Goal: Complete application form: Complete application form

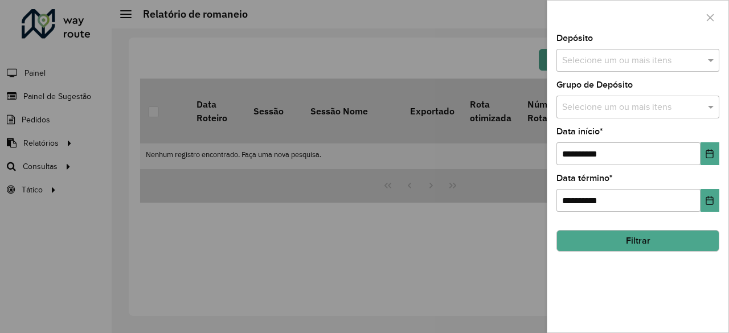
click at [441, 68] on div at bounding box center [364, 166] width 729 height 333
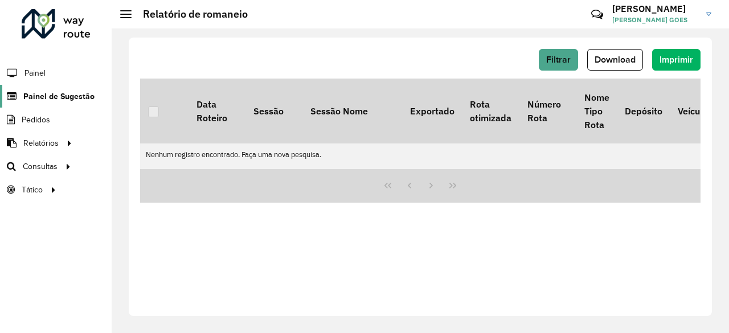
click at [90, 101] on span "Painel de Sugestão" at bounding box center [58, 97] width 71 height 12
click at [66, 97] on span "Painel de Sugestão" at bounding box center [58, 97] width 71 height 12
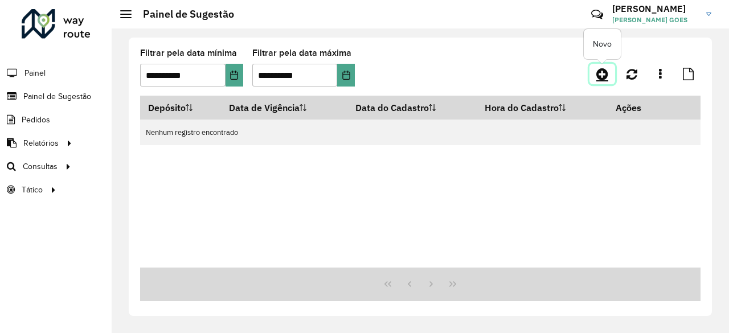
click at [599, 83] on link at bounding box center [602, 74] width 26 height 20
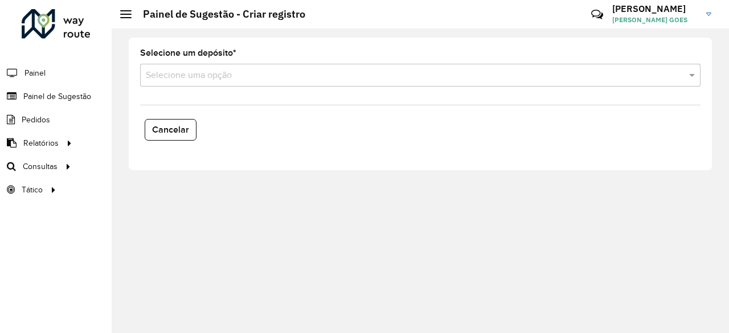
click at [383, 87] on formly-field "Selecione um depósito * Selecione uma opção" at bounding box center [420, 72] width 574 height 47
click at [367, 81] on input "text" at bounding box center [409, 76] width 526 height 14
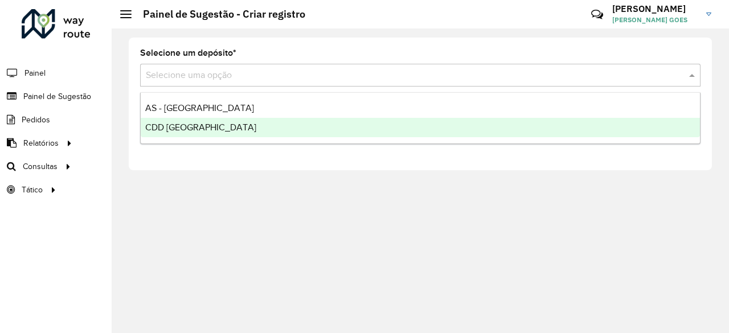
click at [204, 127] on div "CDD [GEOGRAPHIC_DATA]" at bounding box center [420, 127] width 559 height 19
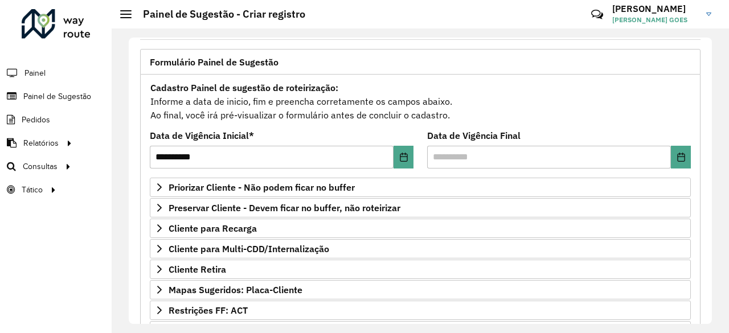
scroll to position [66, 0]
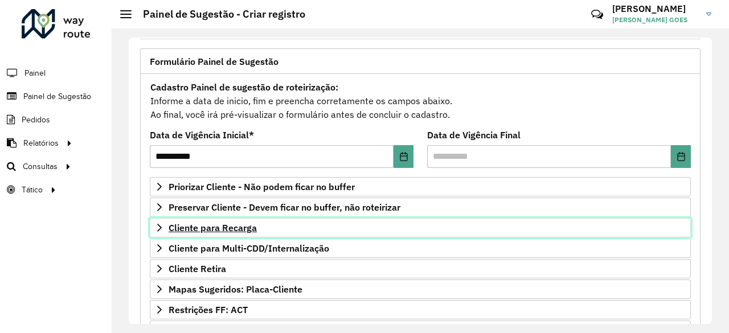
click at [261, 224] on link "Cliente para Recarga" at bounding box center [420, 227] width 541 height 19
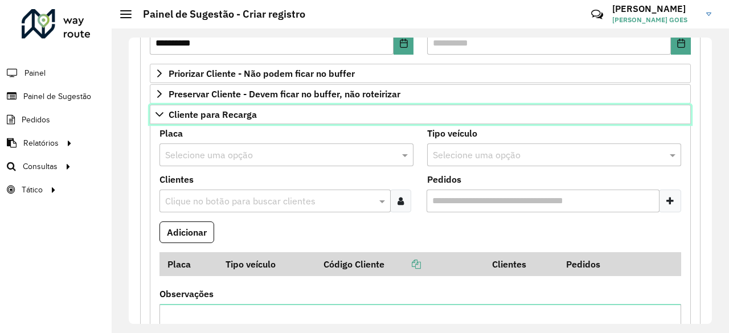
scroll to position [180, 0]
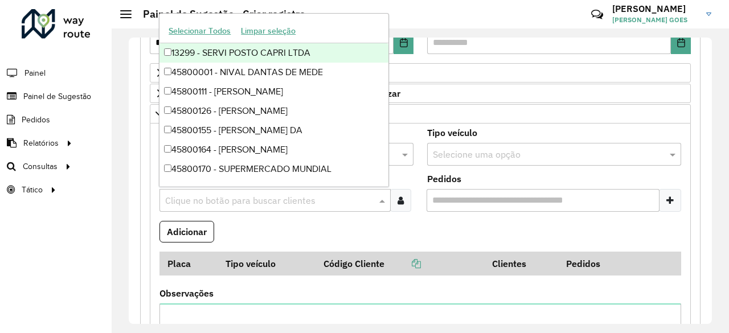
click at [226, 202] on input "text" at bounding box center [269, 201] width 214 height 14
paste input "*****"
type input "*****"
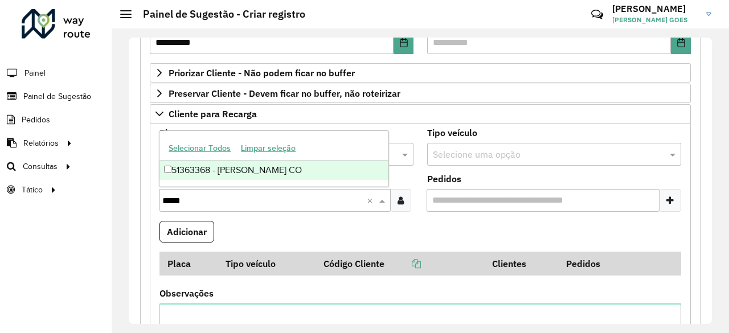
click at [213, 173] on div "51363368 - [PERSON_NAME] CO" at bounding box center [273, 170] width 229 height 19
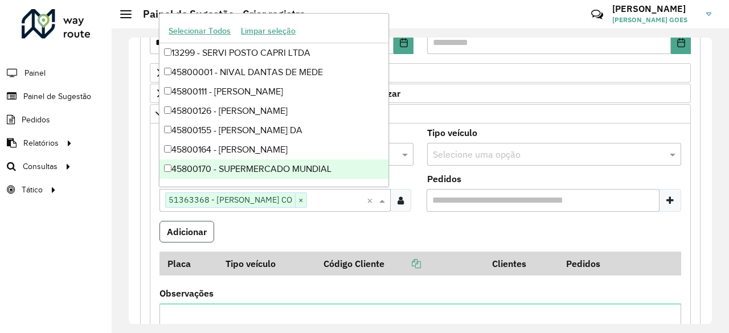
click at [196, 233] on button "Adicionar" at bounding box center [186, 232] width 55 height 22
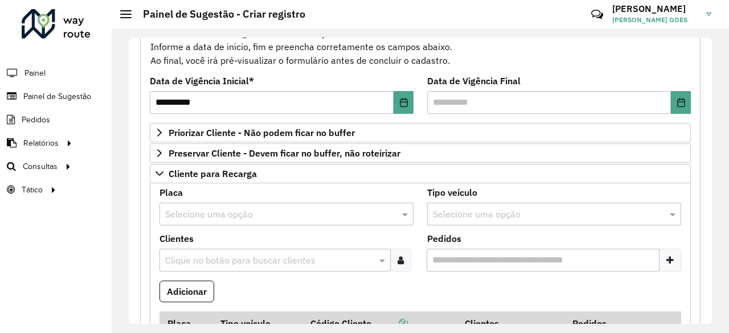
scroll to position [108, 0]
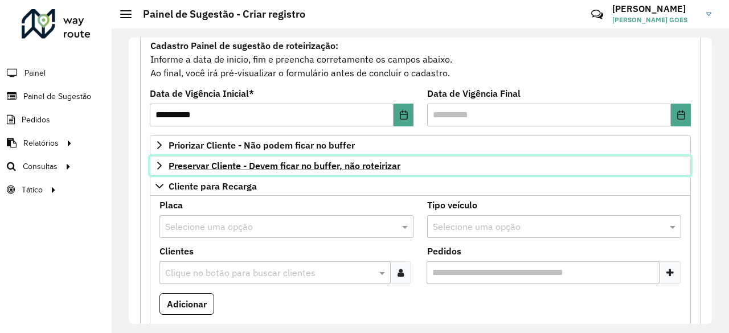
click at [215, 161] on span "Preservar Cliente - Devem ficar no buffer, não roteirizar" at bounding box center [284, 165] width 232 height 9
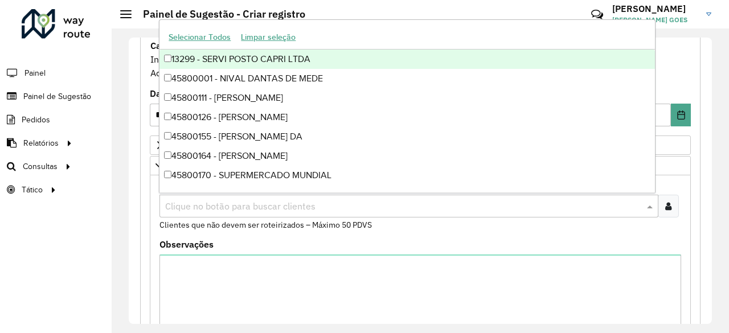
click at [244, 200] on input "text" at bounding box center [403, 207] width 482 height 14
paste input "**********"
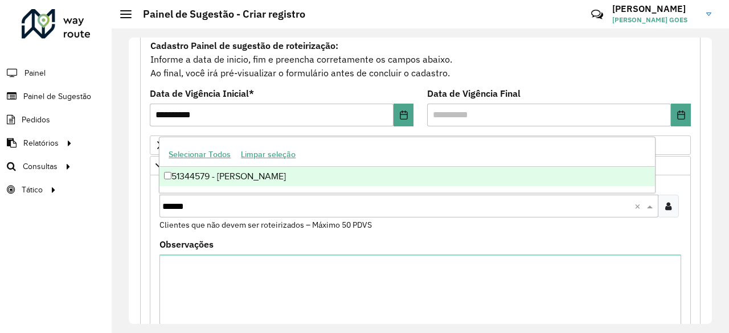
type input "*****"
click at [263, 172] on div "51344579 - [PERSON_NAME]" at bounding box center [406, 176] width 495 height 19
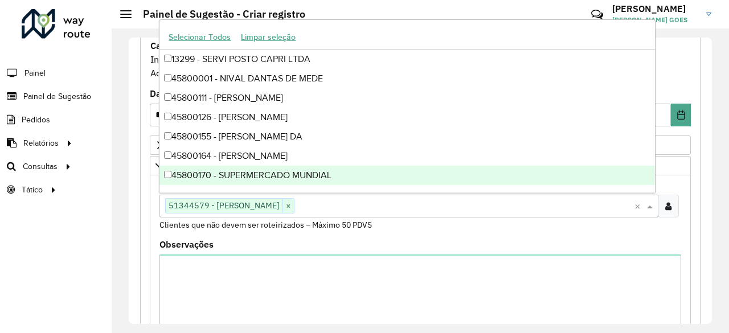
paste input "**********"
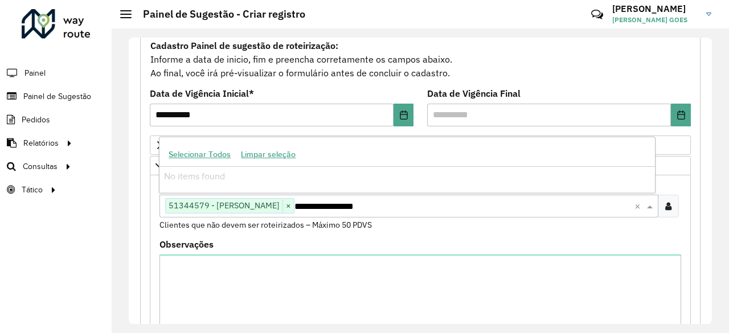
type input "*****"
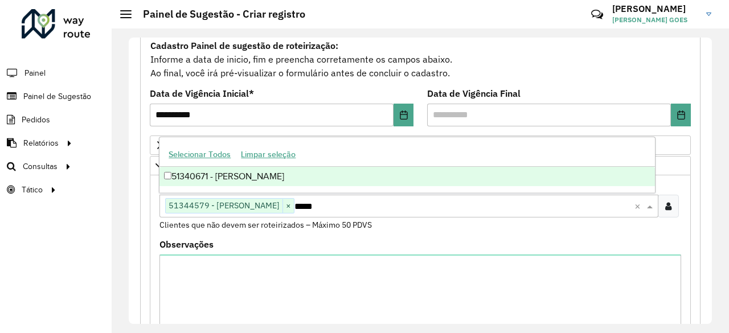
click at [313, 177] on div "51340671 - [PERSON_NAME]" at bounding box center [406, 176] width 495 height 19
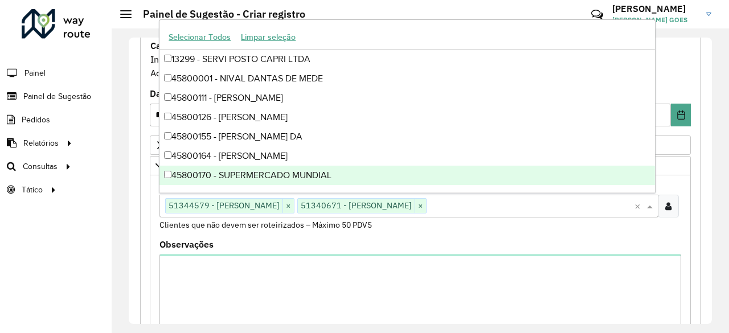
paste input "**********"
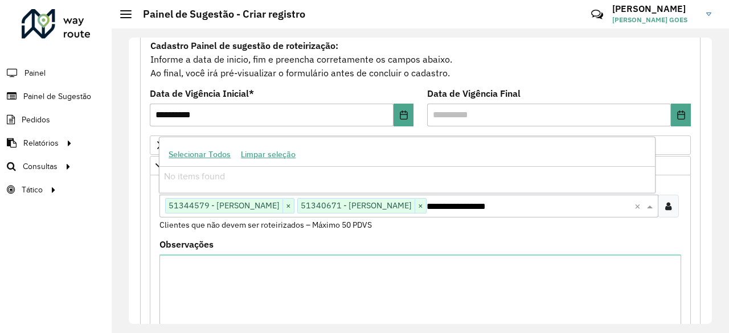
click at [536, 202] on input "**********" at bounding box center [530, 207] width 208 height 14
type input "*****"
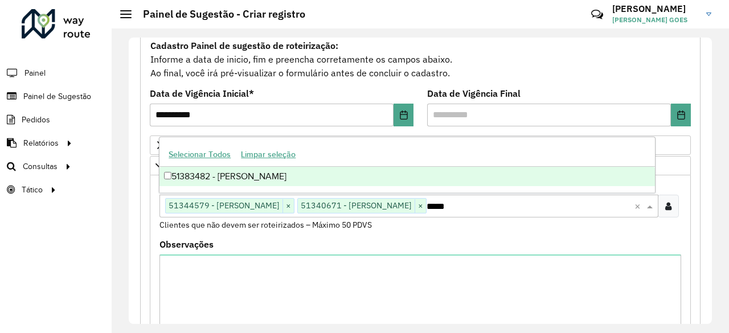
click at [389, 177] on div "51383482 - [PERSON_NAME]" at bounding box center [406, 176] width 495 height 19
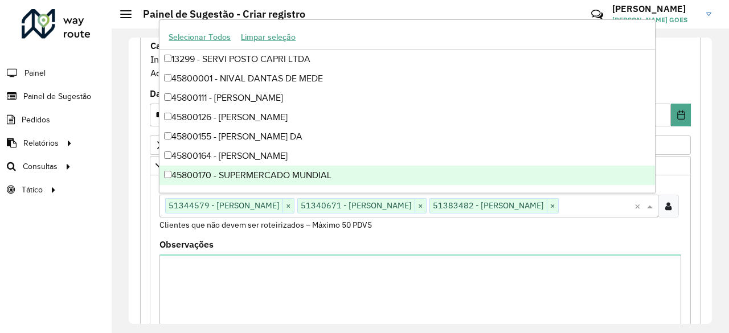
click at [636, 240] on div "Observações" at bounding box center [419, 295] width 521 height 110
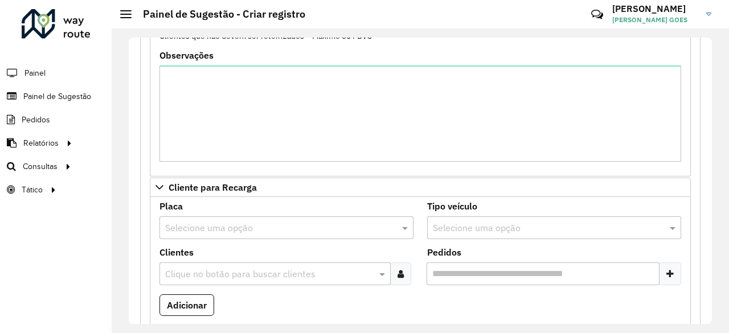
scroll to position [347, 0]
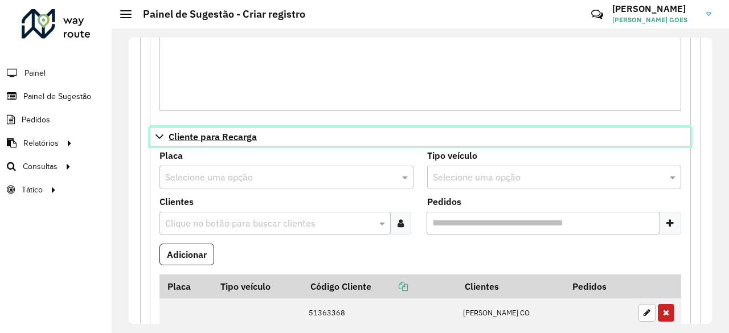
click at [161, 132] on icon at bounding box center [159, 136] width 9 height 9
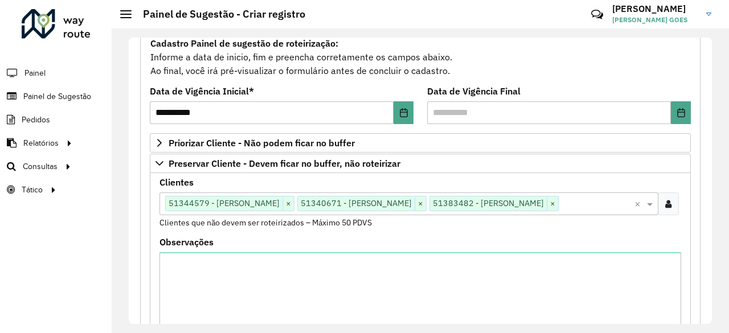
scroll to position [109, 0]
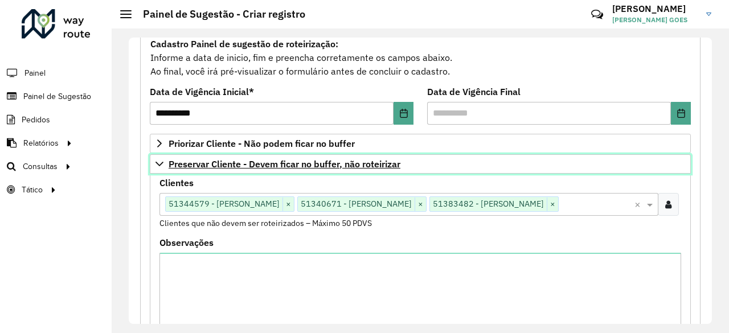
click at [162, 165] on icon at bounding box center [159, 163] width 9 height 9
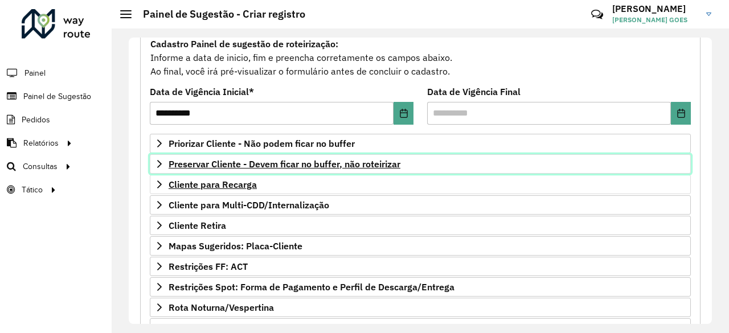
click at [162, 165] on icon at bounding box center [159, 163] width 9 height 9
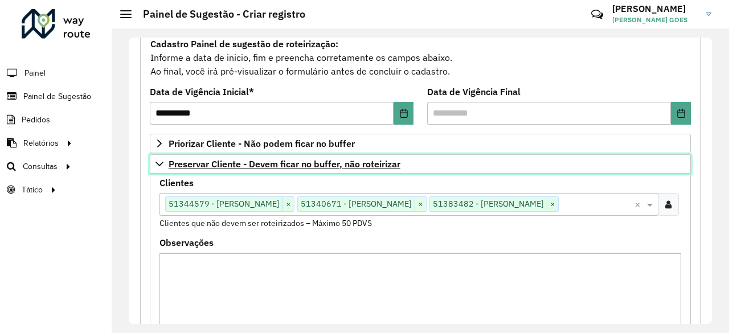
click at [162, 165] on icon at bounding box center [159, 163] width 9 height 9
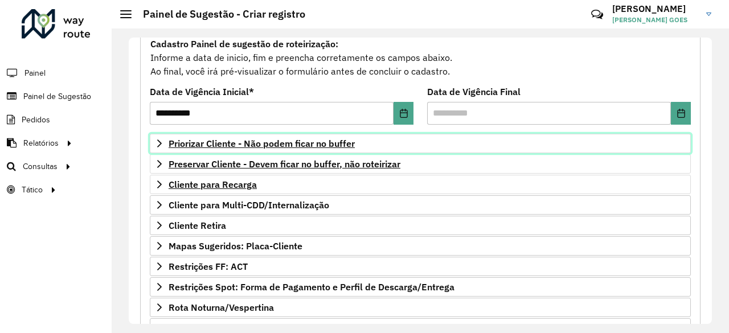
click at [290, 142] on span "Priorizar Cliente - Não podem ficar no buffer" at bounding box center [261, 143] width 186 height 9
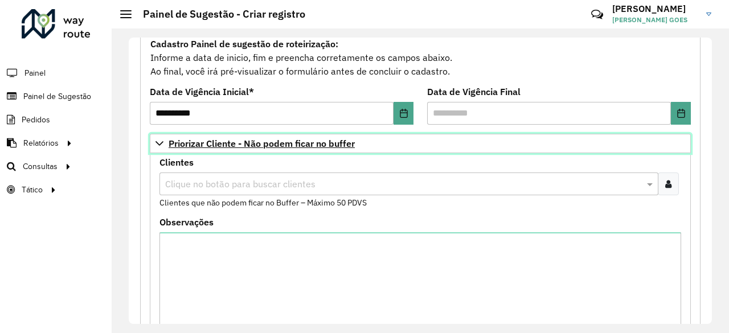
click at [290, 142] on span "Priorizar Cliente - Não podem ficar no buffer" at bounding box center [261, 143] width 186 height 9
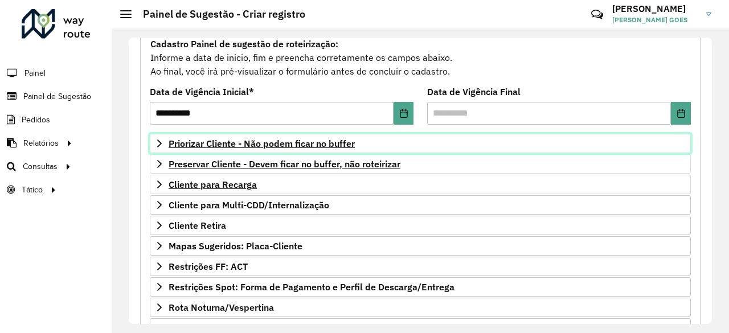
click at [290, 142] on span "Priorizar Cliente - Não podem ficar no buffer" at bounding box center [261, 143] width 186 height 9
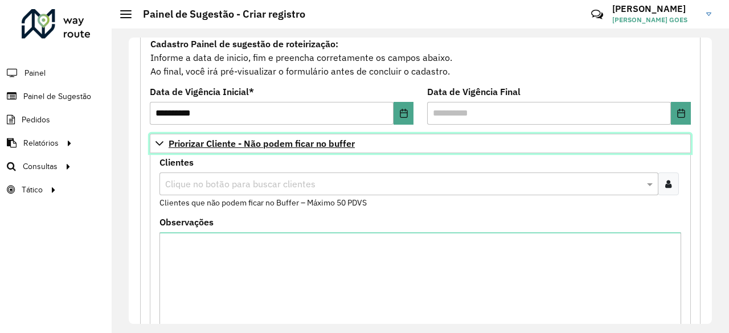
click at [293, 149] on link "Priorizar Cliente - Não podem ficar no buffer" at bounding box center [420, 143] width 541 height 19
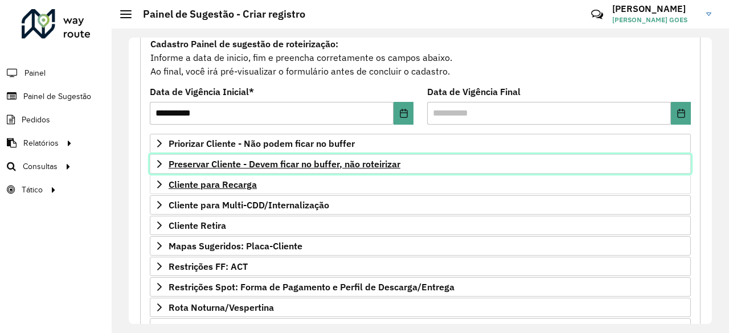
click at [279, 169] on link "Preservar Cliente - Devem ficar no buffer, não roteirizar" at bounding box center [420, 163] width 541 height 19
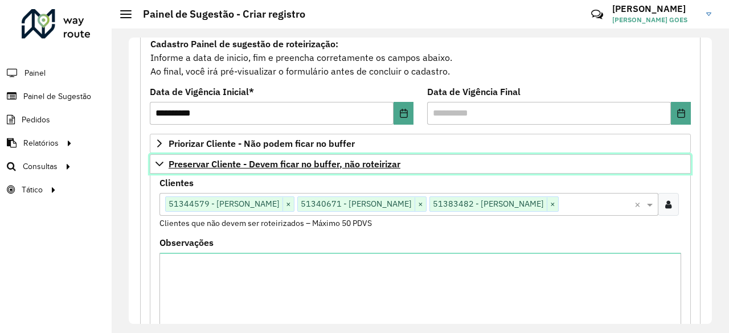
click at [279, 169] on link "Preservar Cliente - Devem ficar no buffer, não roteirizar" at bounding box center [420, 163] width 541 height 19
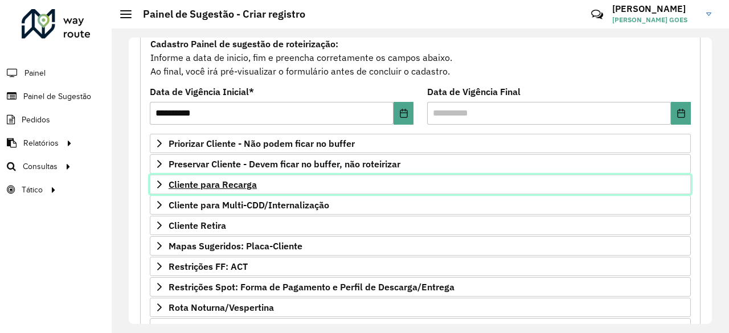
click at [279, 185] on link "Cliente para Recarga" at bounding box center [420, 184] width 541 height 19
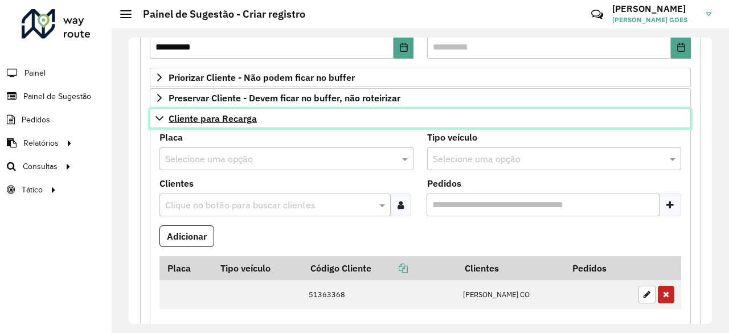
scroll to position [175, 0]
click at [213, 114] on span "Cliente para Recarga" at bounding box center [212, 118] width 88 height 9
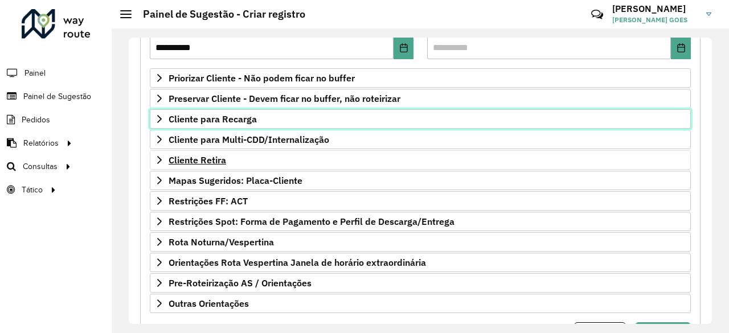
scroll to position [228, 0]
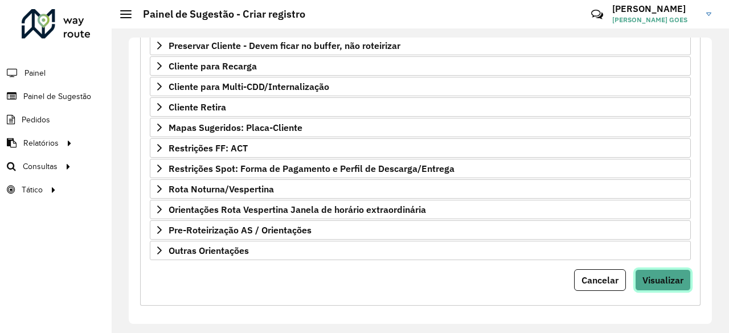
click at [656, 269] on button "Visualizar" at bounding box center [663, 280] width 56 height 22
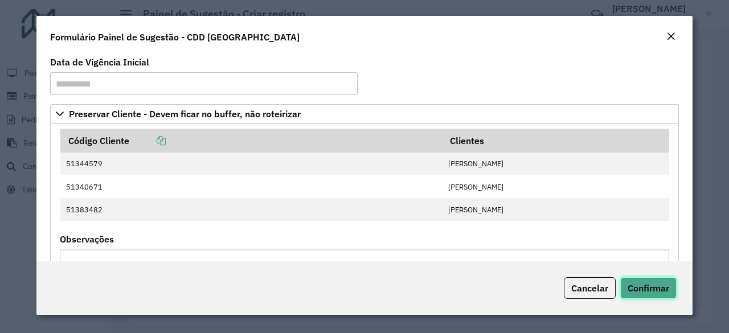
click at [664, 284] on span "Confirmar" at bounding box center [648, 287] width 42 height 11
